Goal: Share content: Share content

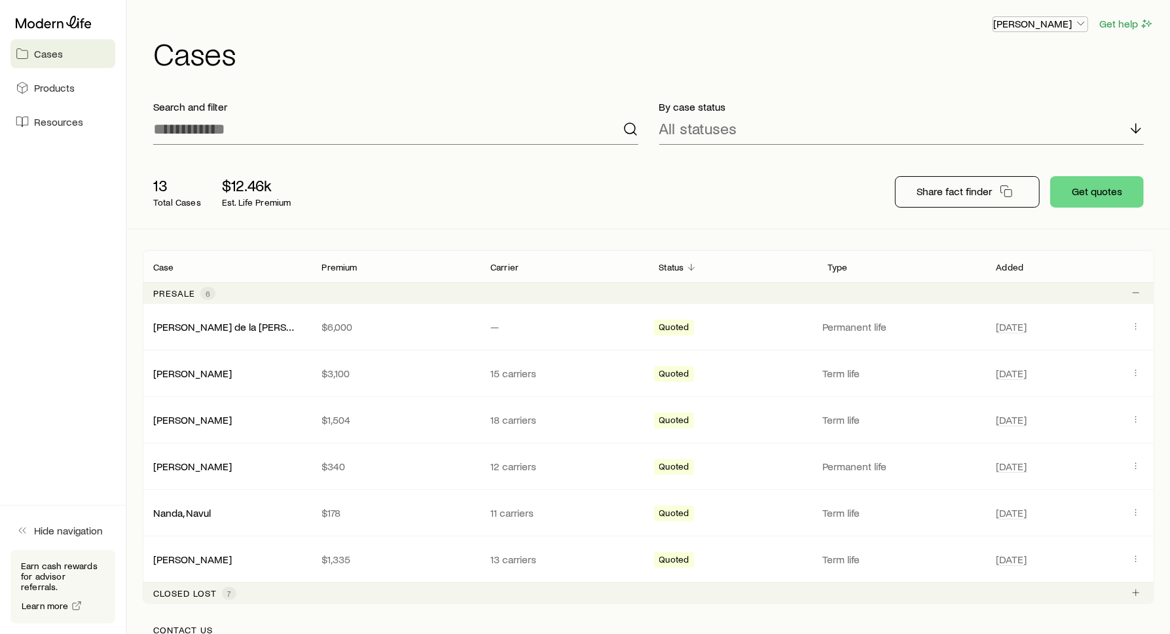
click at [1078, 24] on icon "button" at bounding box center [1080, 23] width 13 height 13
drag, startPoint x: 826, startPoint y: 69, endPoint x: 816, endPoint y: 69, distance: 9.8
click at [816, 69] on div "[PERSON_NAME] Get help Cases" at bounding box center [648, 42] width 1011 height 84
click at [31, 103] on div "Cases Products Resources" at bounding box center [63, 73] width 126 height 147
click at [39, 92] on span "Products" at bounding box center [54, 87] width 41 height 13
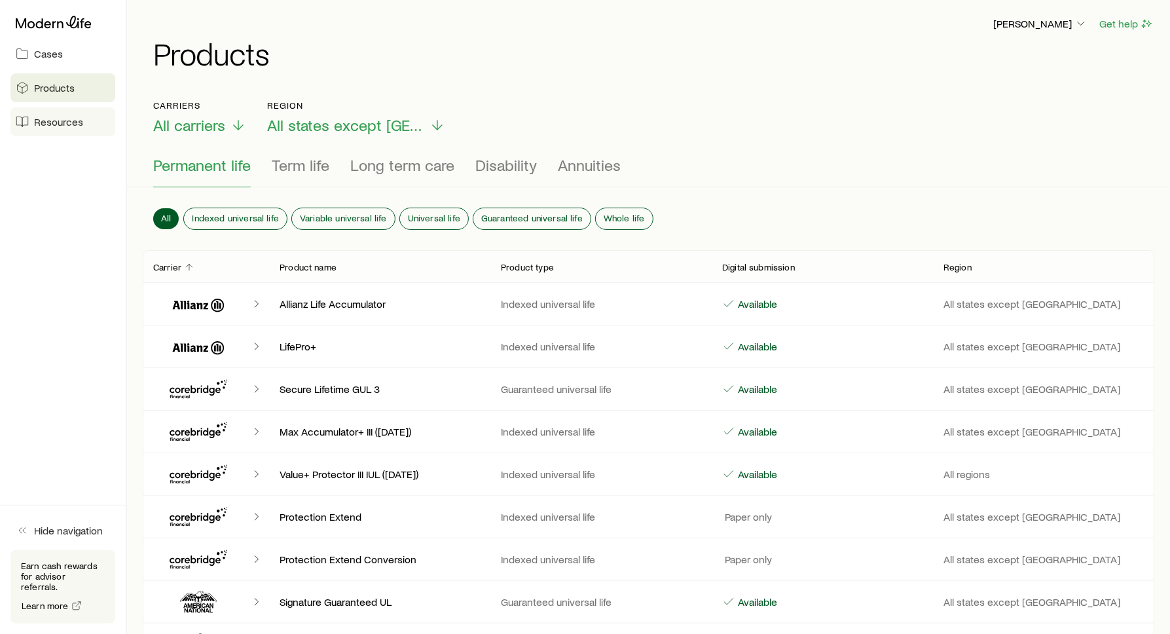
click at [79, 119] on span "Resources" at bounding box center [58, 121] width 49 height 13
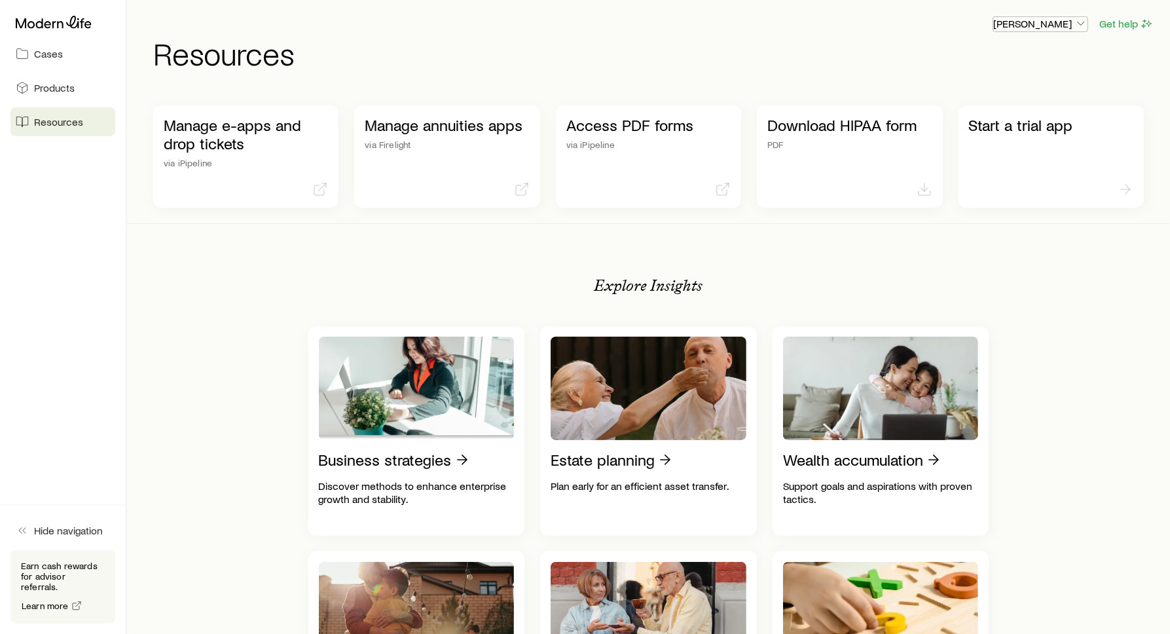
click at [1079, 20] on icon "button" at bounding box center [1080, 23] width 13 height 13
click at [51, 95] on link "Products" at bounding box center [62, 87] width 105 height 29
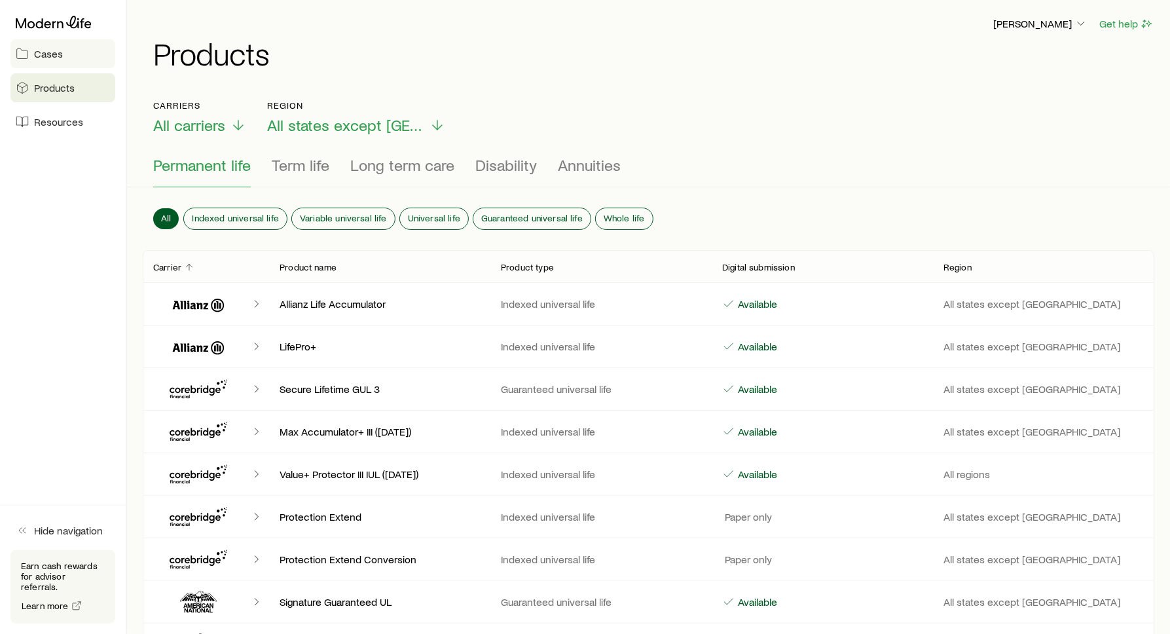
click at [56, 60] on link "Cases" at bounding box center [62, 53] width 105 height 29
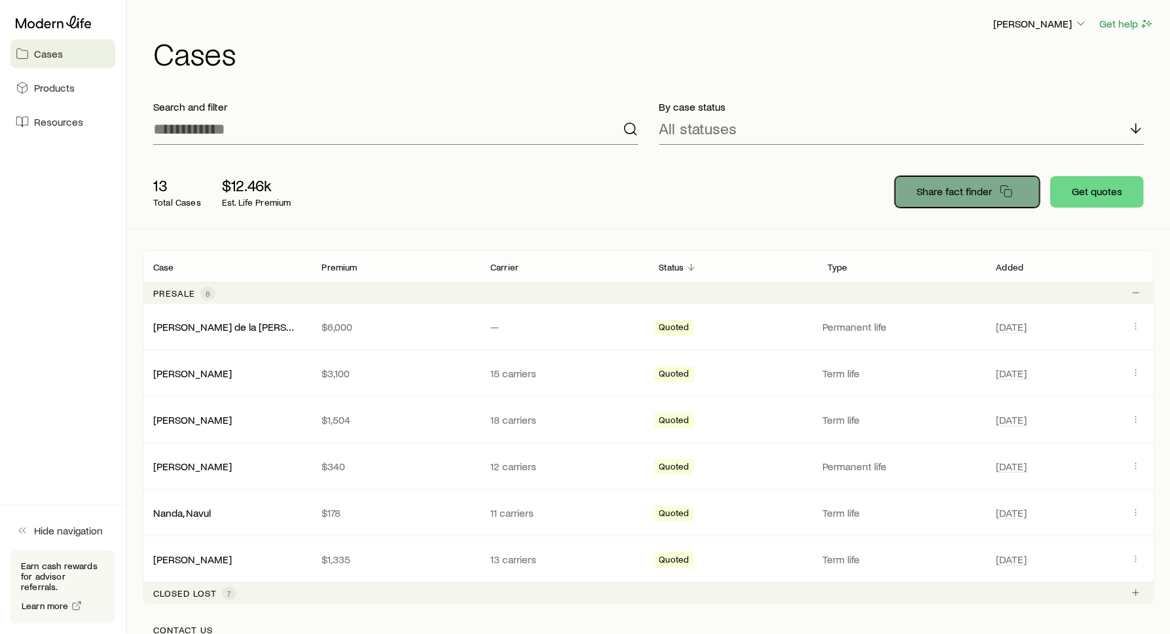
click at [947, 196] on p "Share fact finder" at bounding box center [953, 191] width 75 height 13
